Goal: Task Accomplishment & Management: Complete application form

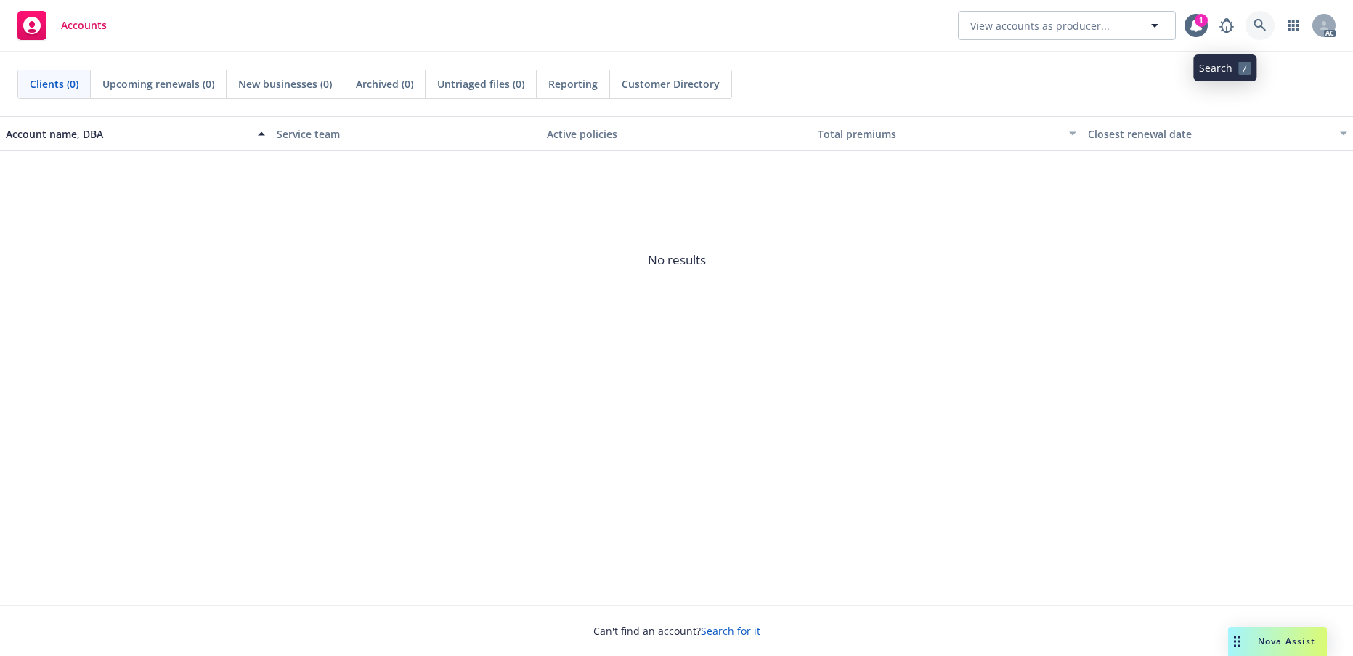
click at [1253, 25] on icon at bounding box center [1259, 25] width 13 height 13
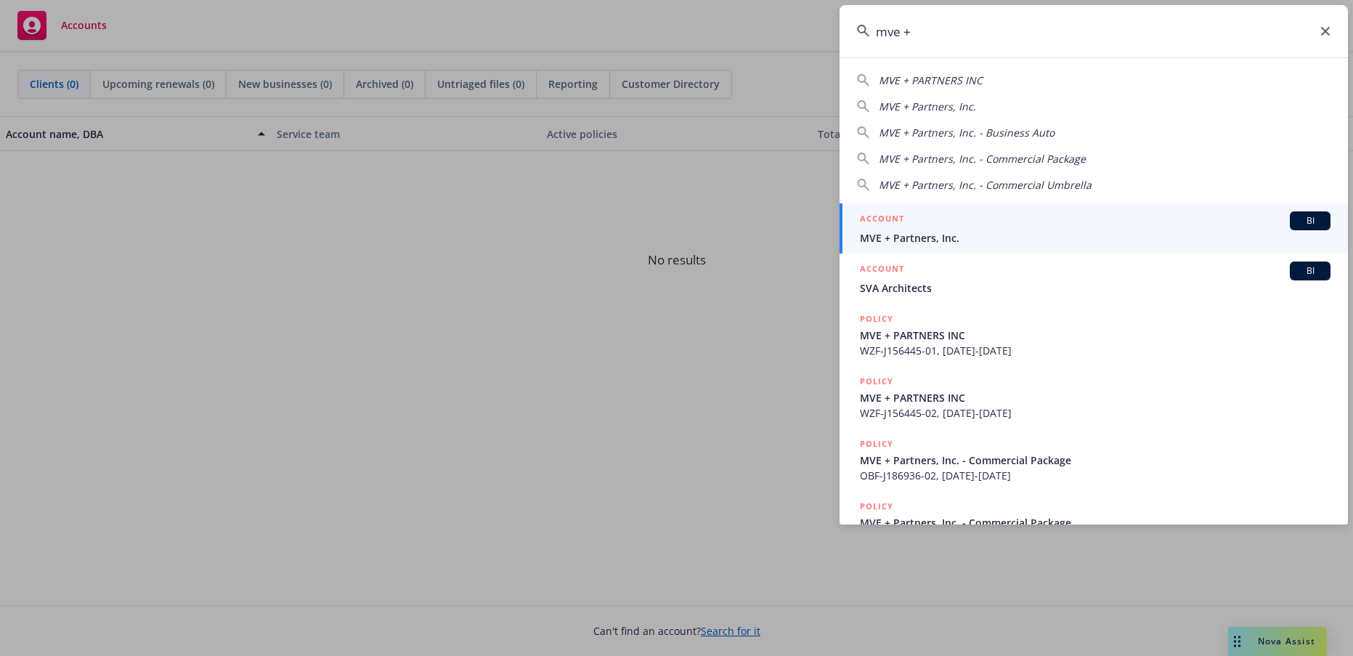
type input "mve +"
click at [958, 235] on span "MVE + Partners, Inc." at bounding box center [1095, 237] width 470 height 15
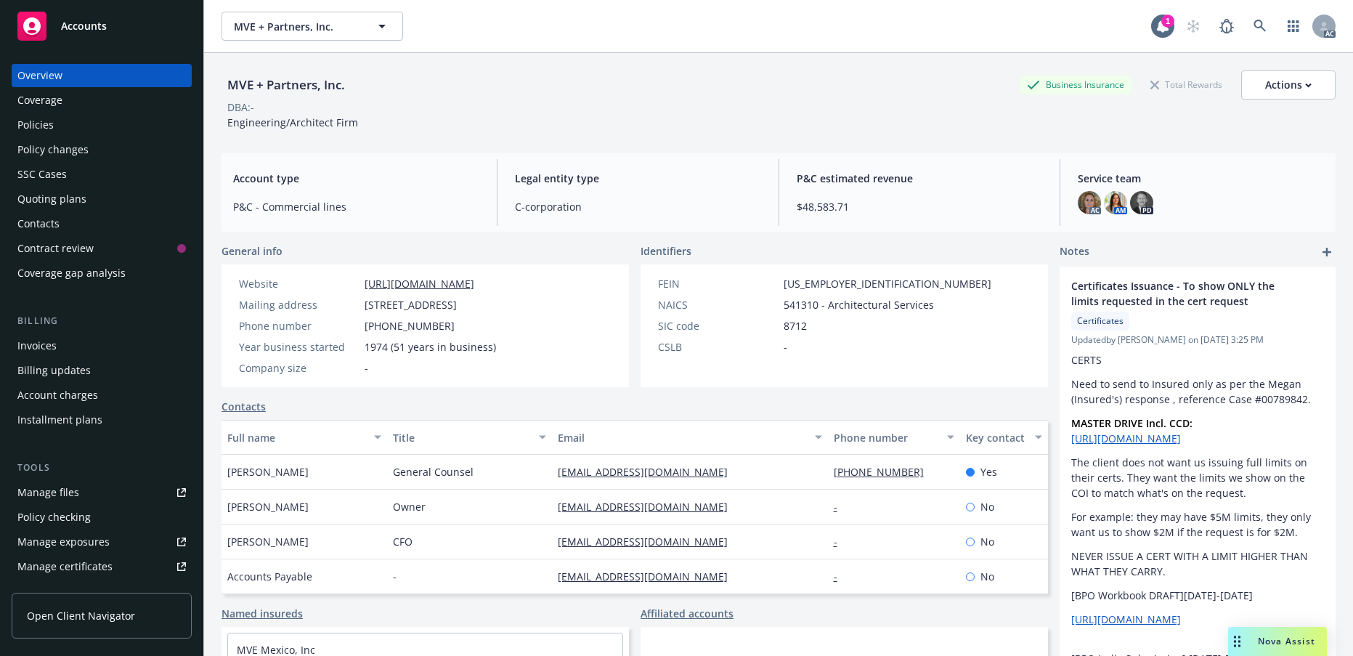
click at [54, 136] on div "Policies" at bounding box center [35, 124] width 36 height 23
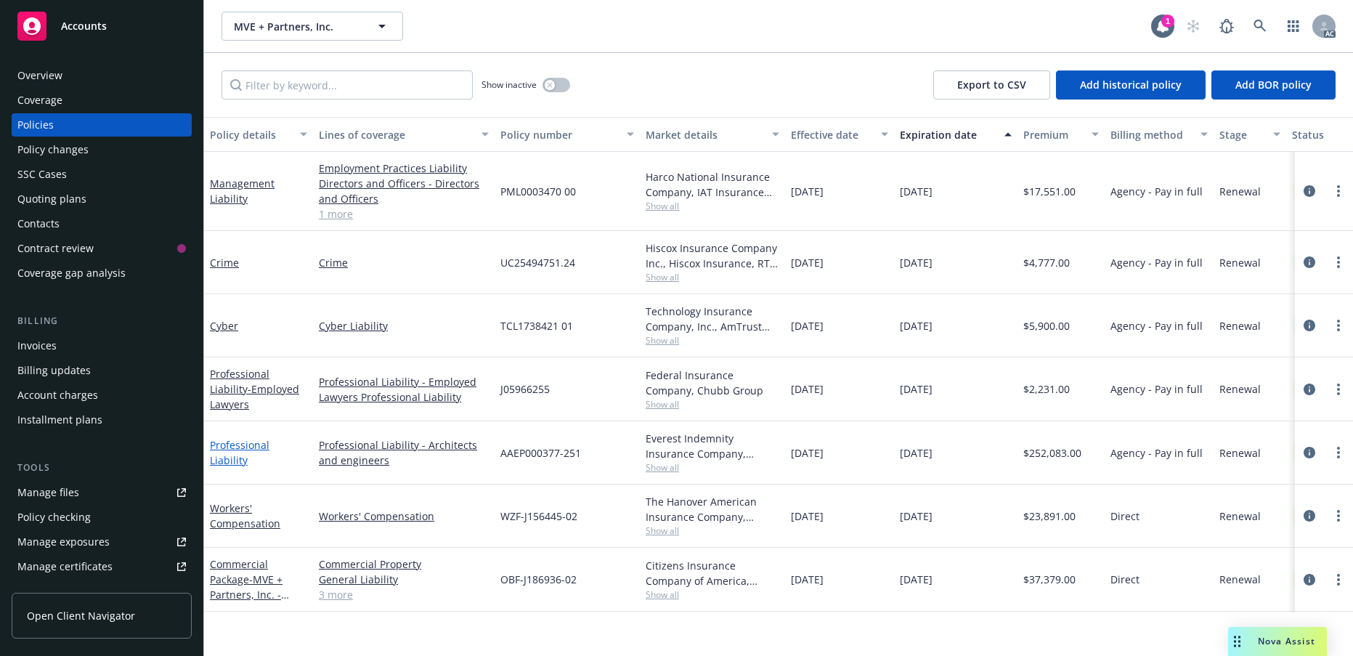
click at [226, 467] on link "Professional Liability" at bounding box center [240, 452] width 60 height 29
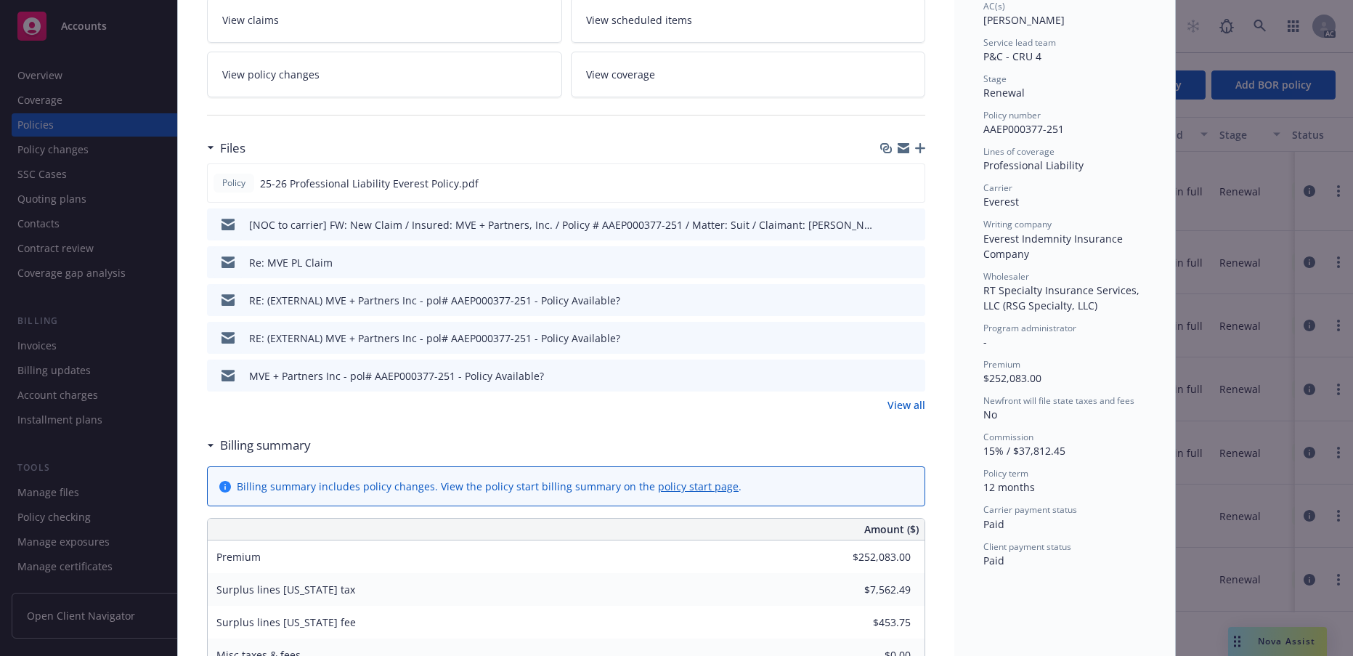
scroll to position [290, 0]
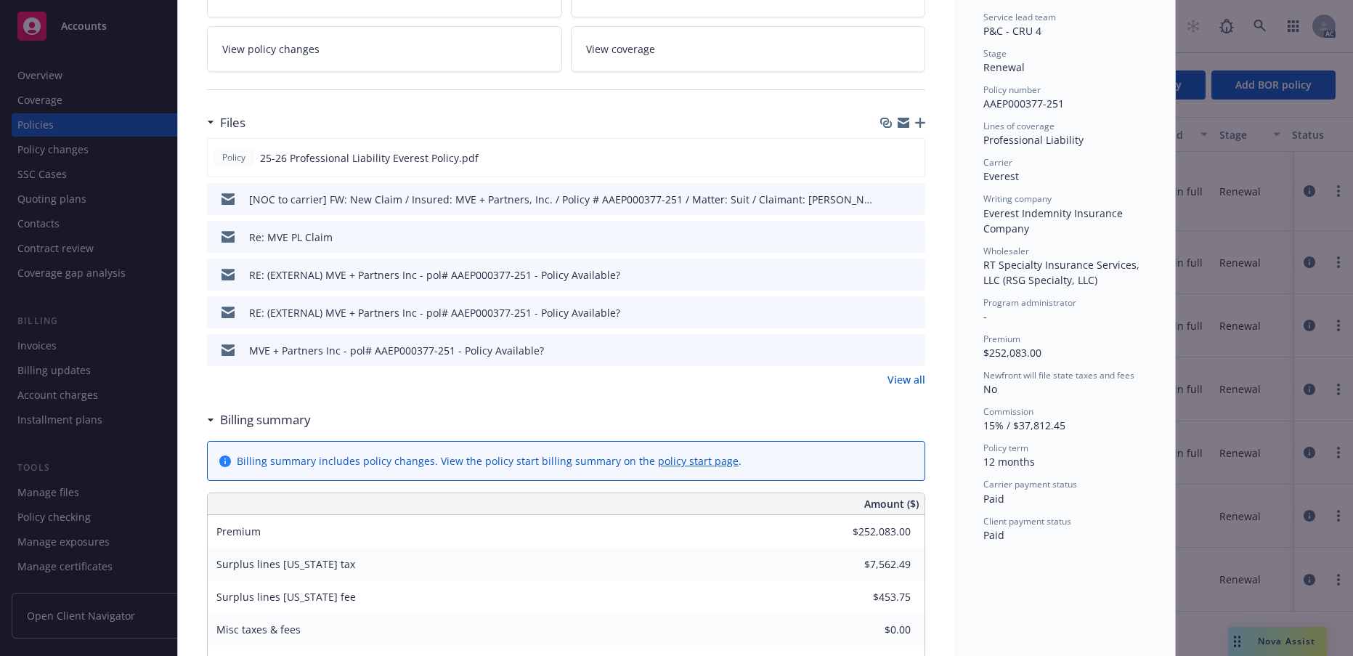
click at [905, 279] on icon "preview file" at bounding box center [911, 274] width 13 height 10
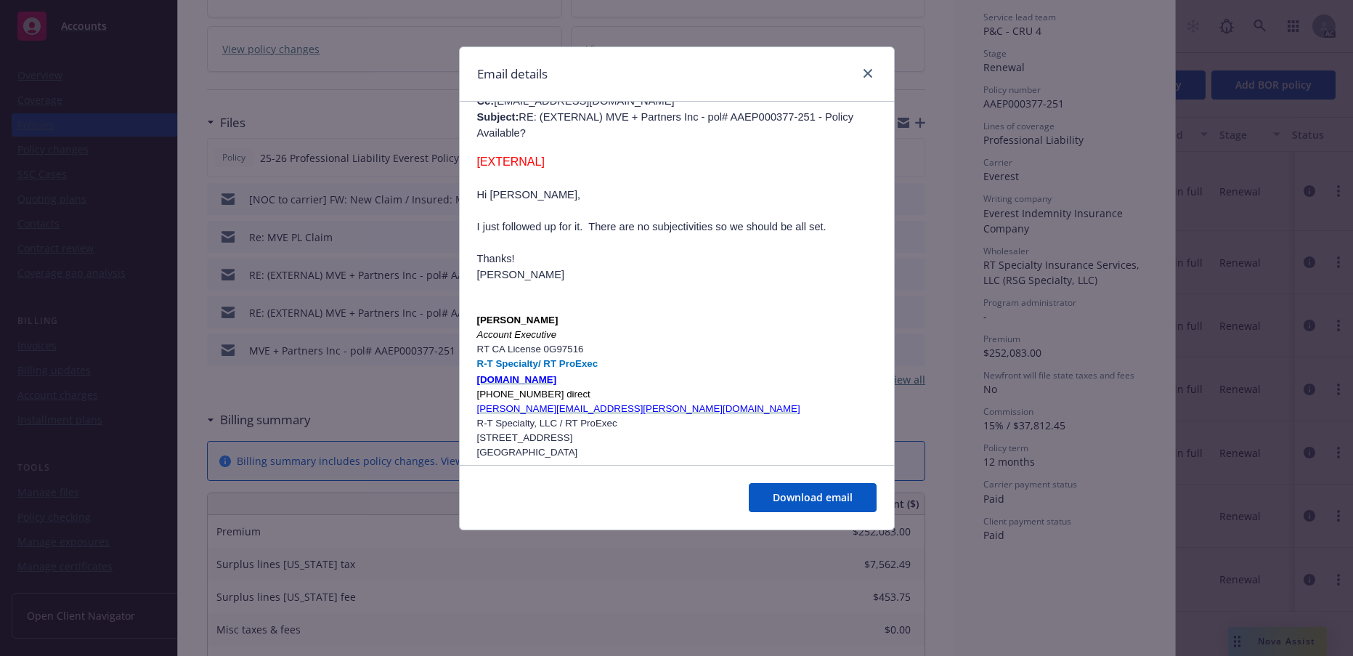
scroll to position [508, 0]
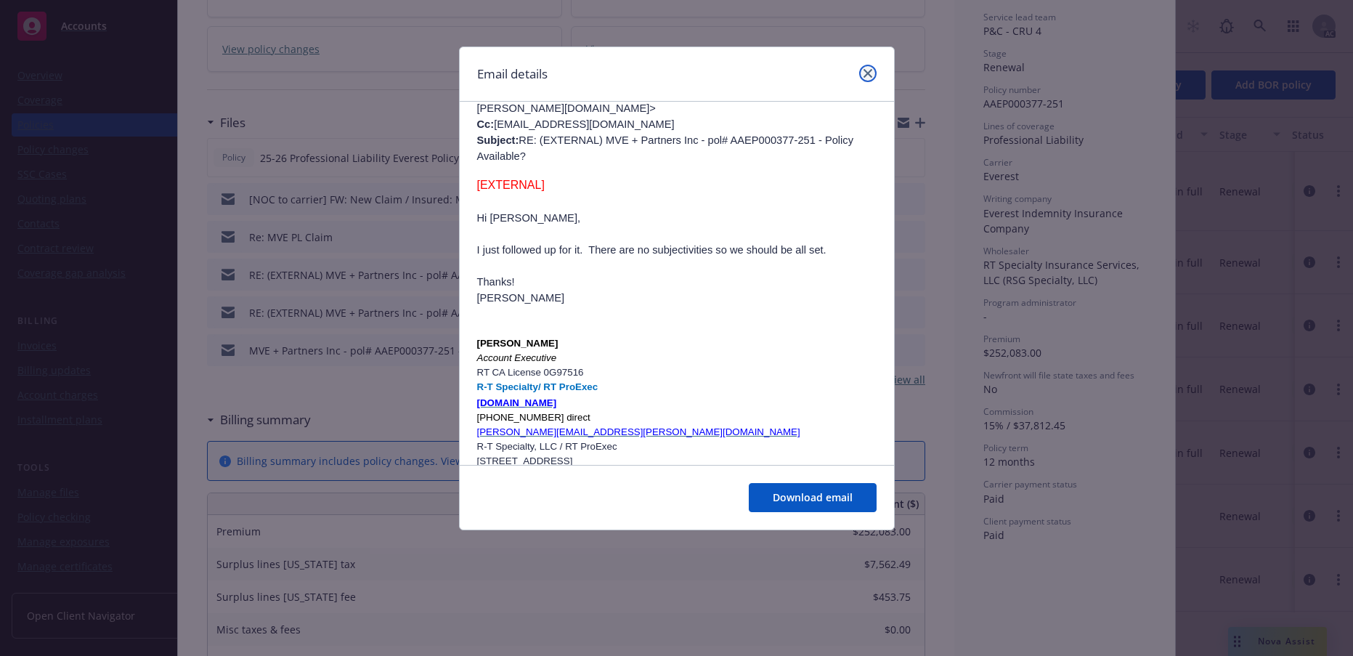
click at [863, 78] on icon "close" at bounding box center [867, 73] width 9 height 9
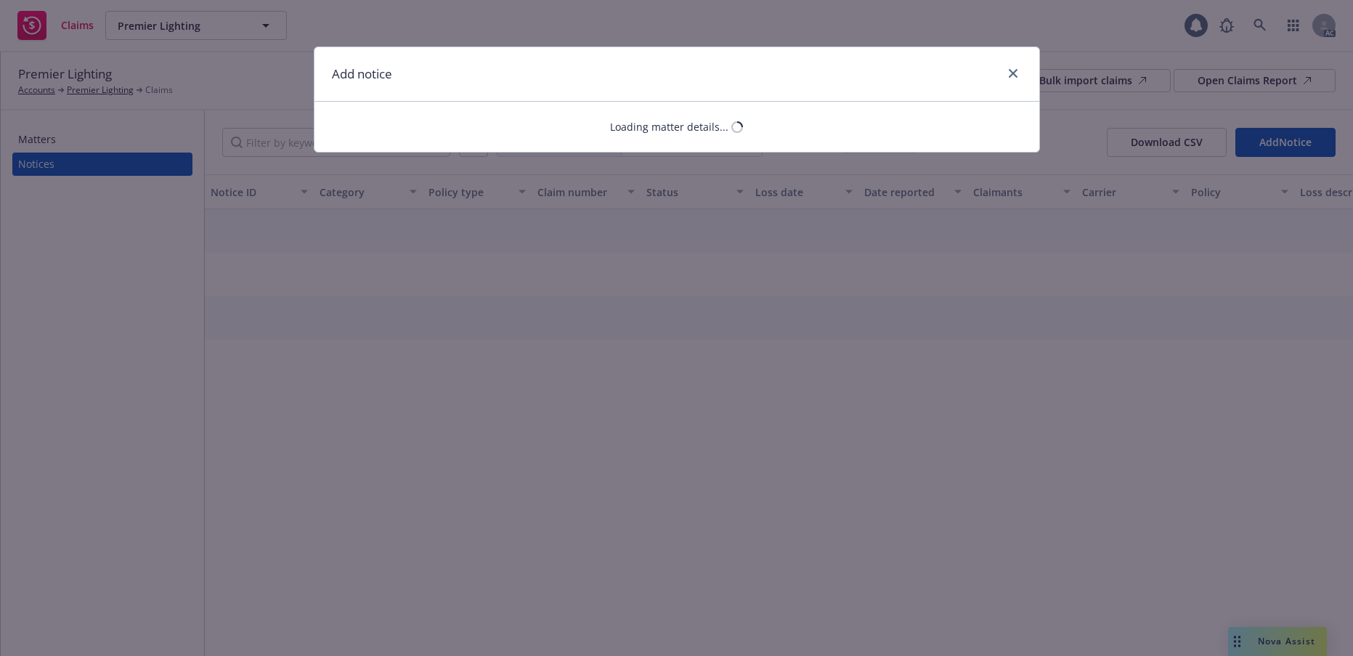
select select "CRIME"
select select "open"
select select "CLAIM"
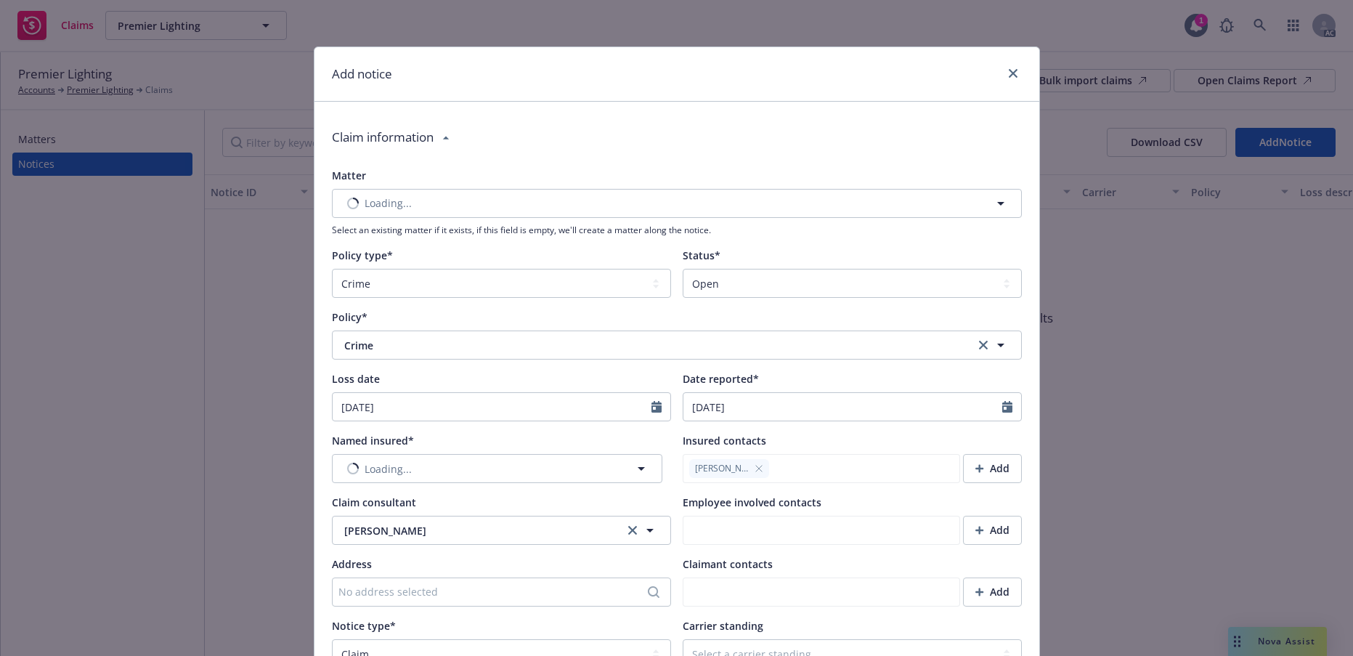
type textarea "x"
type textarea "Our IT provider Richard "Alden" Burman had been providing Premier Lighting with…"
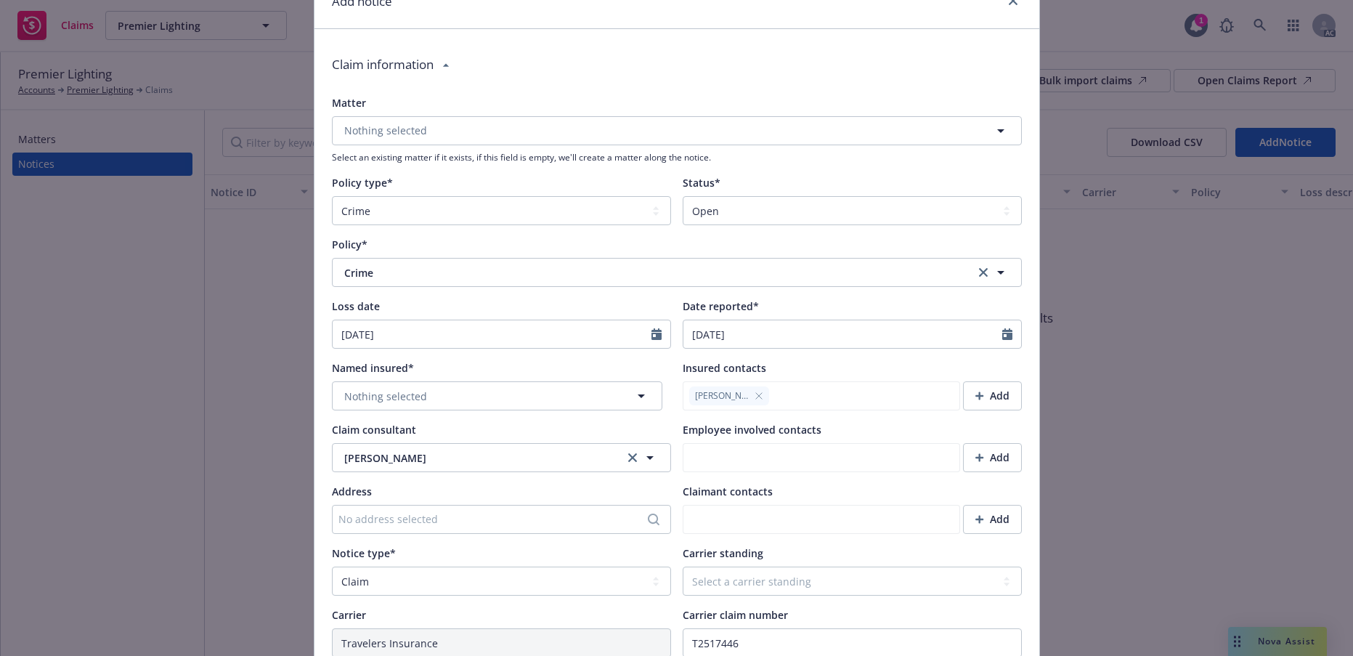
scroll to position [145, 0]
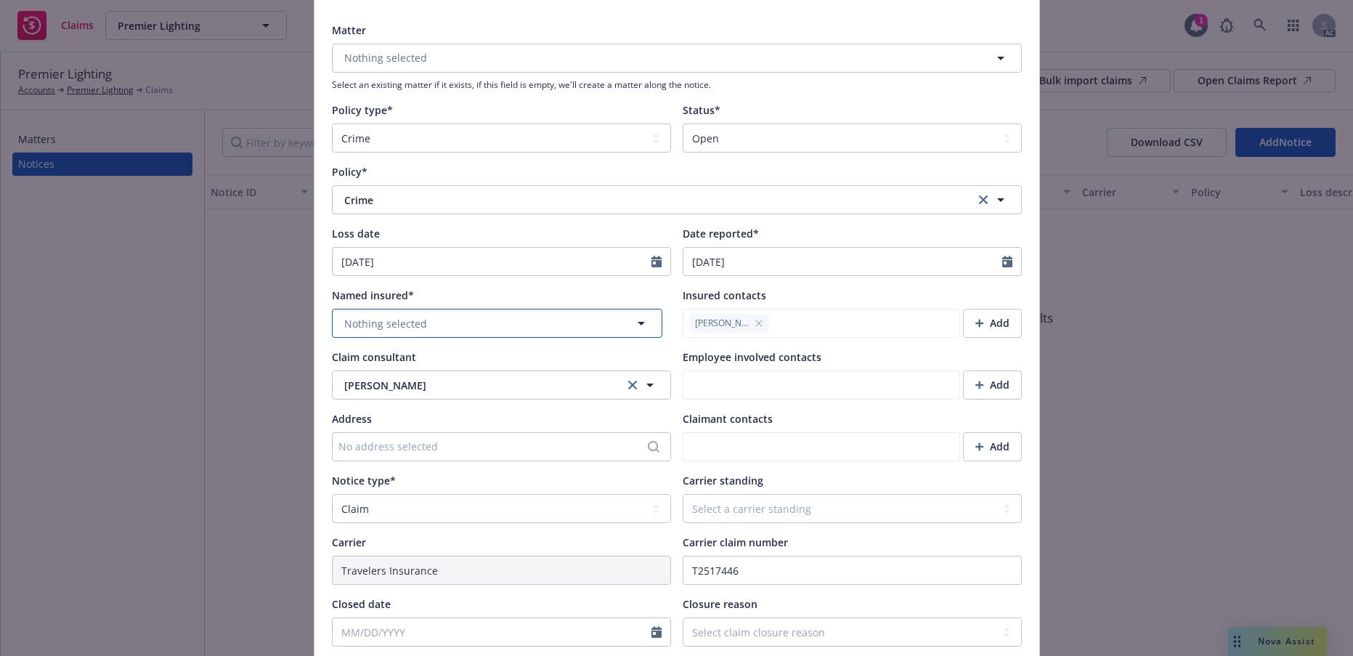
click at [632, 332] on icon "button" at bounding box center [640, 322] width 17 height 17
type textarea "x"
click at [505, 331] on input at bounding box center [494, 323] width 277 height 15
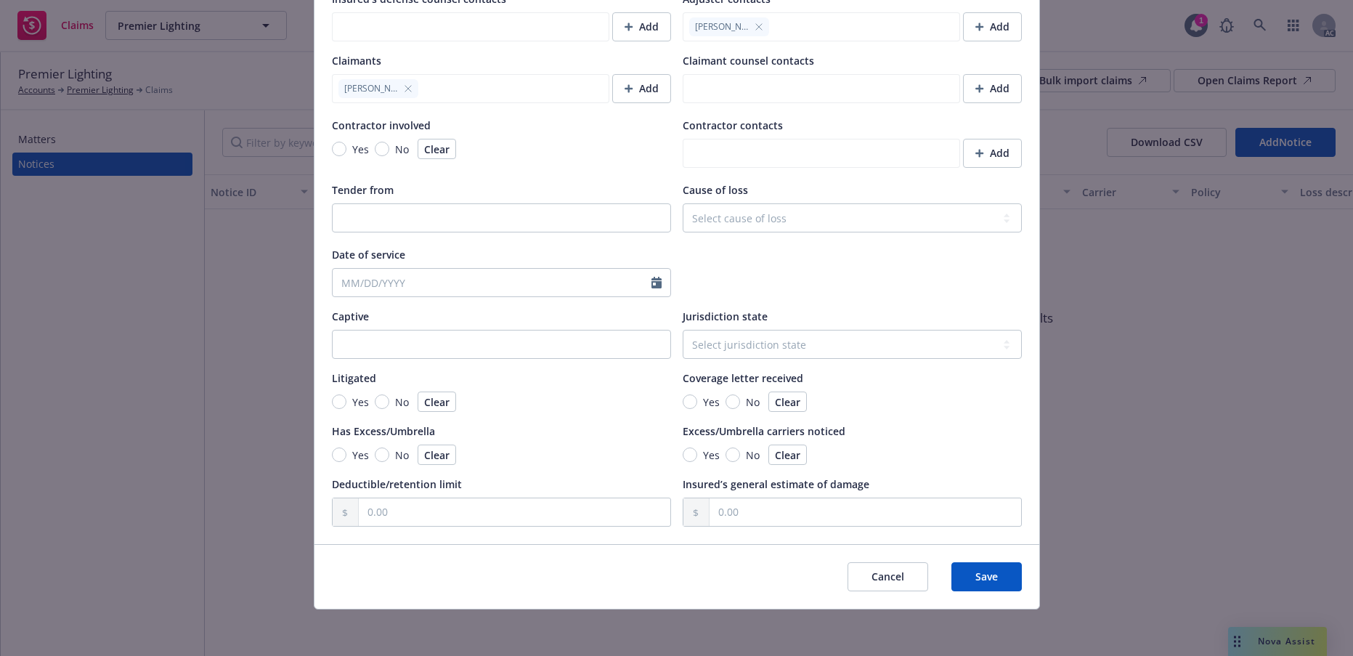
scroll to position [1824, 0]
click at [877, 569] on span "Cancel" at bounding box center [887, 576] width 33 height 14
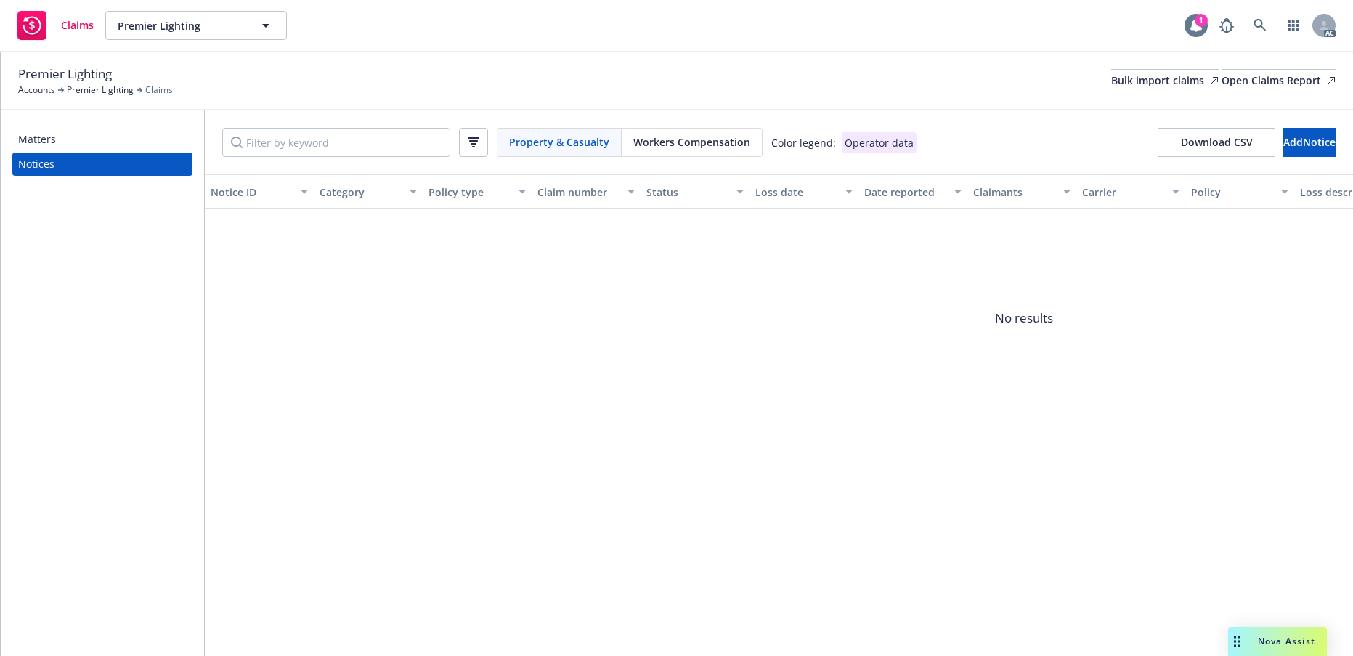
click at [1188, 28] on icon at bounding box center [1195, 25] width 15 height 15
